Goal: Find specific page/section: Find specific page/section

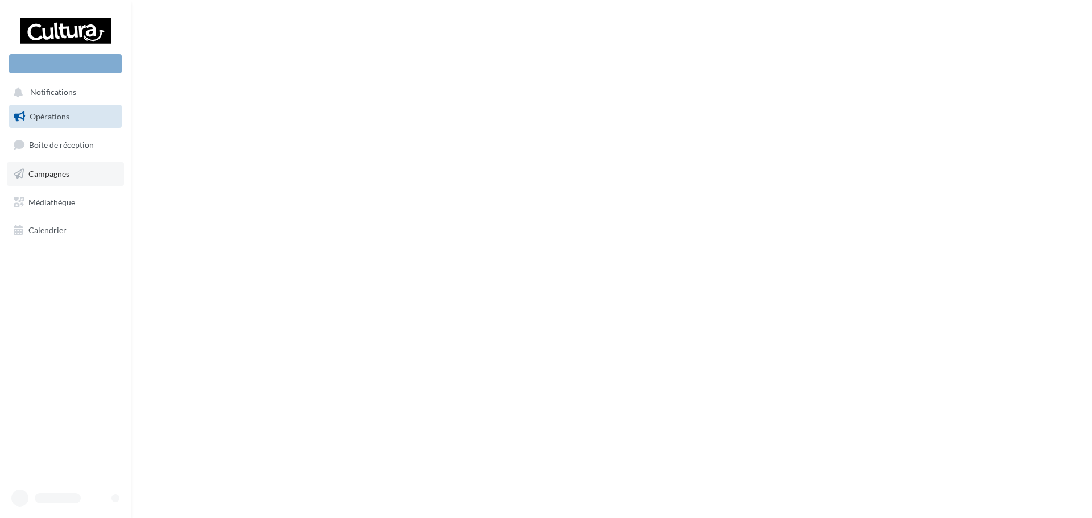
click at [69, 175] on span "Campagnes" at bounding box center [48, 174] width 41 height 10
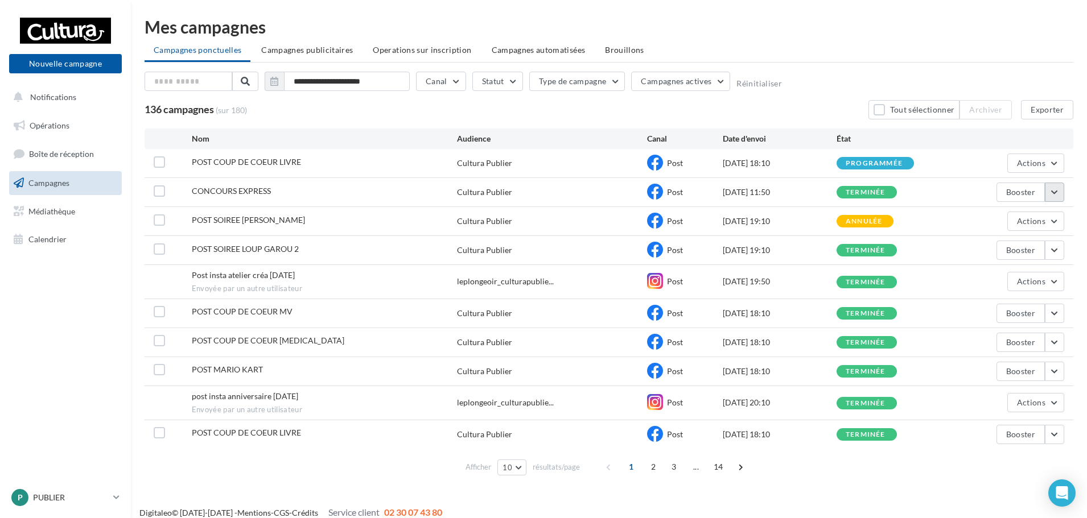
click at [1052, 196] on button "button" at bounding box center [1053, 192] width 19 height 19
click at [901, 189] on div "terminée" at bounding box center [893, 192] width 114 height 13
